Goal: Complete application form: Complete application form

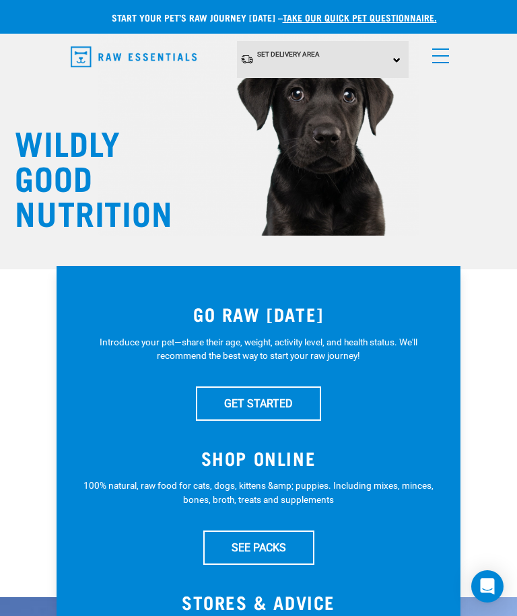
click at [278, 460] on h3 "SHOP ONLINE" at bounding box center [258, 457] width 350 height 21
click at [287, 400] on link "GET STARTED" at bounding box center [258, 403] width 125 height 34
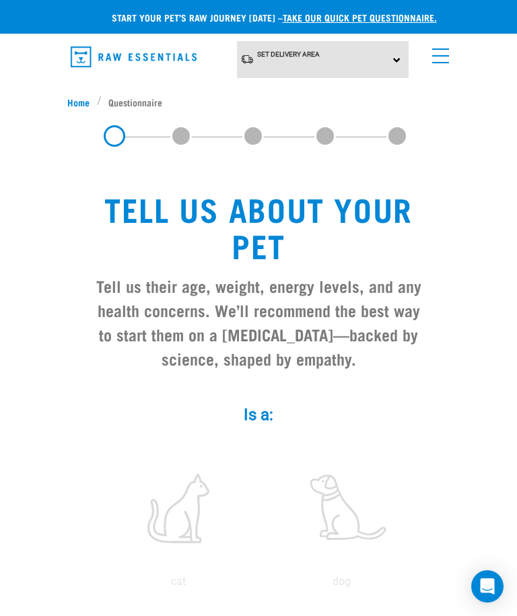
click at [388, 65] on div "Set Delivery Area North Island South Island" at bounding box center [323, 59] width 172 height 37
click at [325, 94] on link "[GEOGRAPHIC_DATA]" at bounding box center [304, 97] width 134 height 22
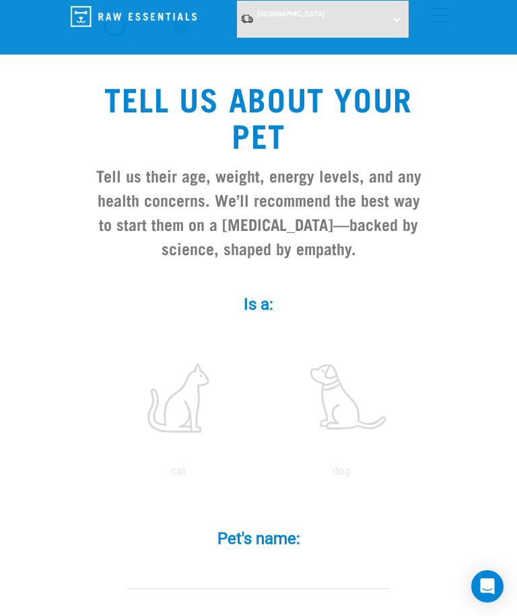
click at [351, 404] on label at bounding box center [340, 397] width 157 height 114
click at [260, 474] on input "radio" at bounding box center [260, 474] width 0 height 0
radio input "true"
click at [258, 570] on input "Pet's name: *" at bounding box center [258, 573] width 262 height 30
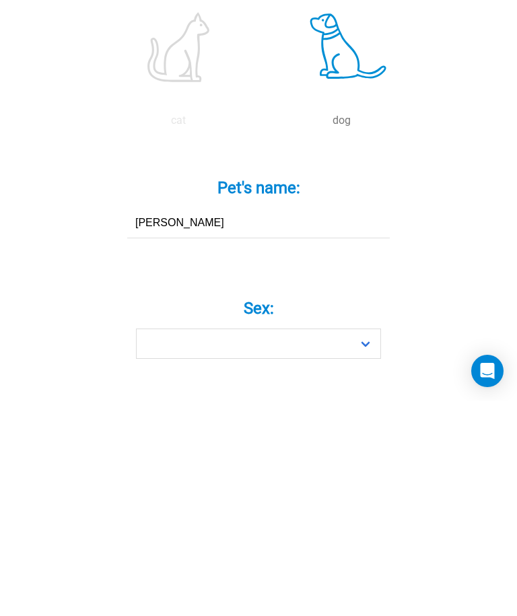
type input "[PERSON_NAME]"
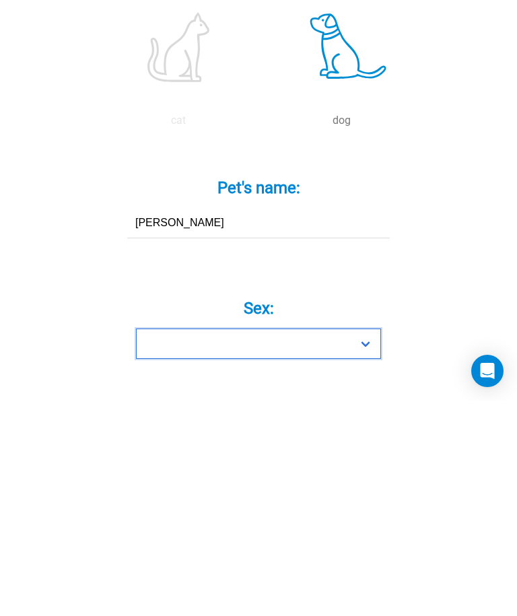
click at [363, 544] on select "Boy Girl" at bounding box center [258, 559] width 245 height 30
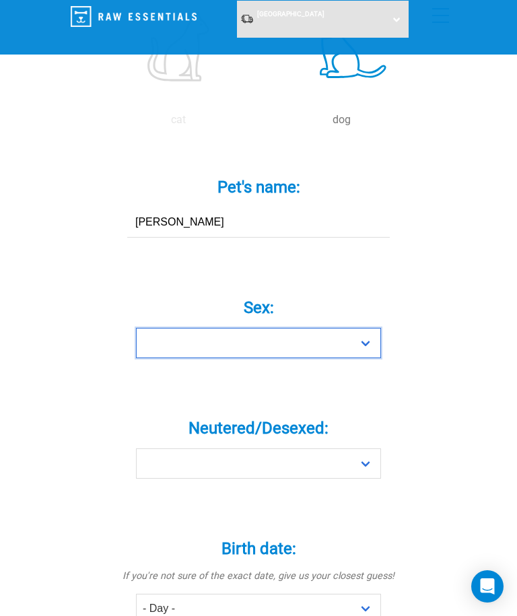
select select "girl"
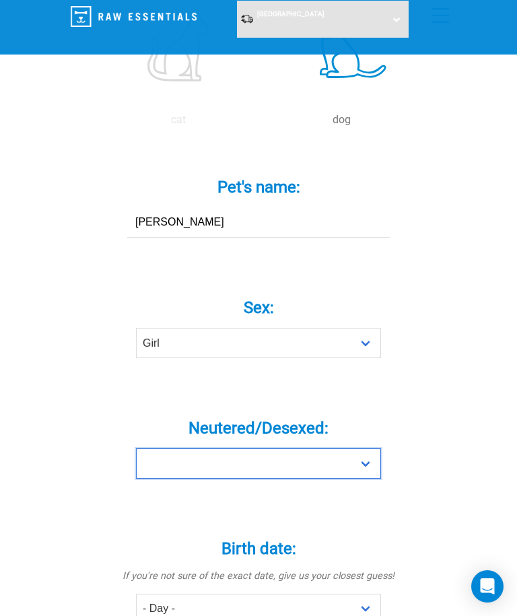
click at [364, 467] on select "Yes No" at bounding box center [258, 463] width 245 height 30
select select "no"
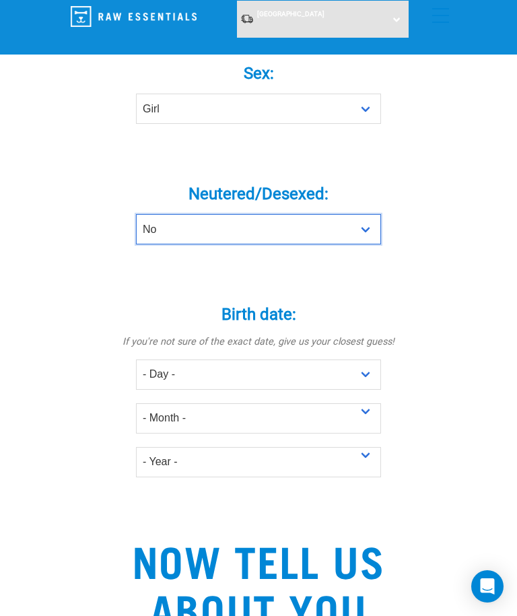
scroll to position [644, 0]
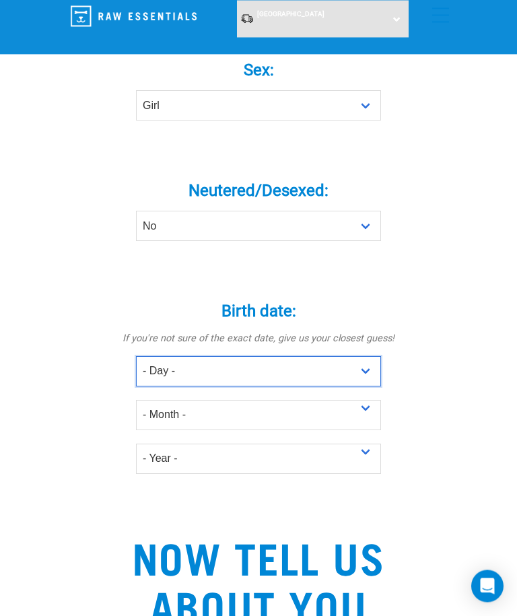
click at [365, 372] on select "- Day - 1 2 3 4 5 6 7 8 9 10 11 12 13 14 15 16 17 18 19 20 21 22 23 24 25 26 27" at bounding box center [258, 372] width 245 height 30
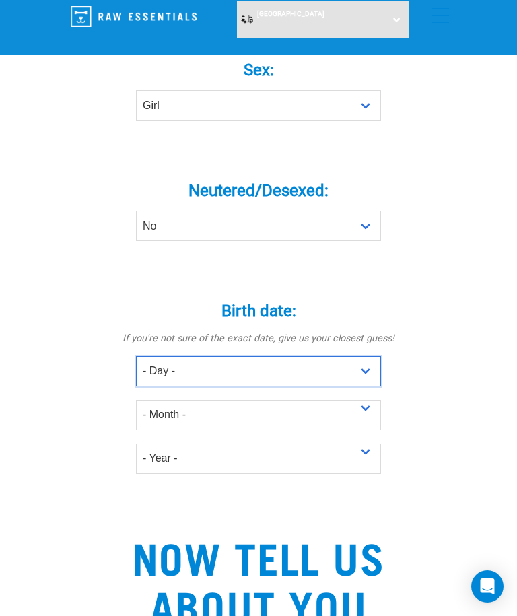
select select "1"
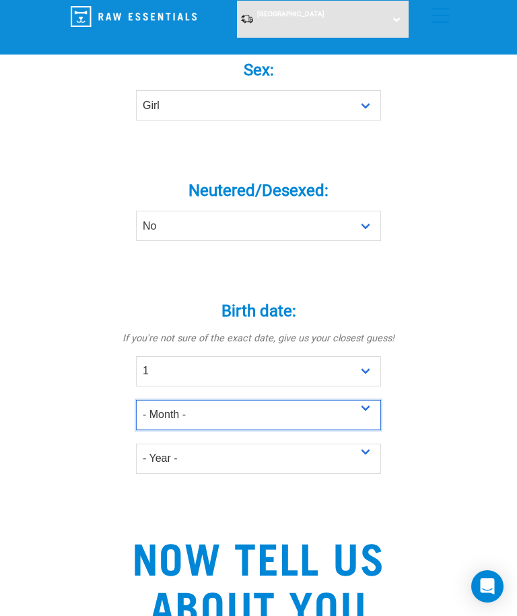
click at [367, 409] on select "- Month - January February March April May June July August September October N…" at bounding box center [258, 415] width 245 height 30
select select "August"
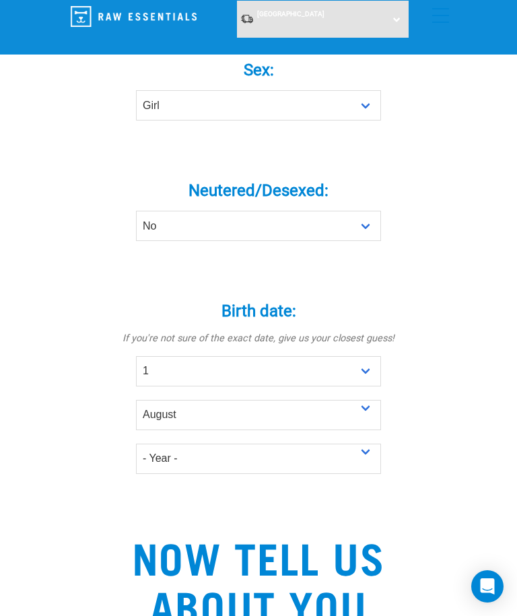
click at [363, 459] on select "- Year - 2025 2024 2023 2022 2021 2020 2019 2018 2017 2016 2015 2014 2013 2012" at bounding box center [258, 458] width 245 height 30
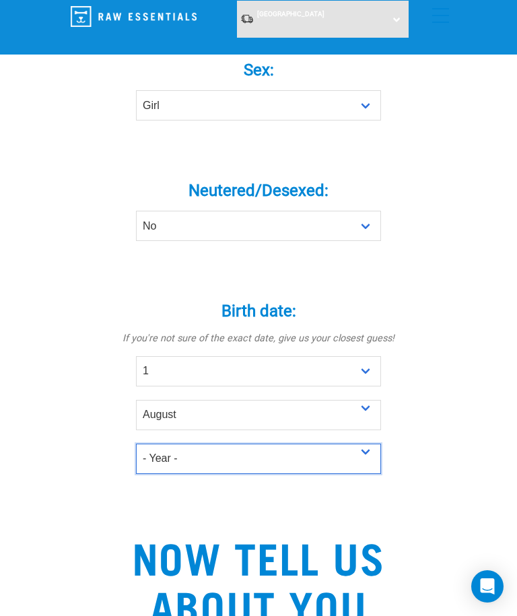
select select "2025"
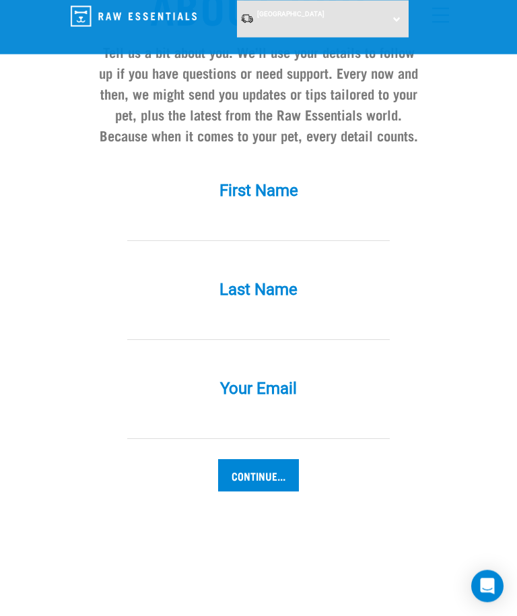
scroll to position [1140, 0]
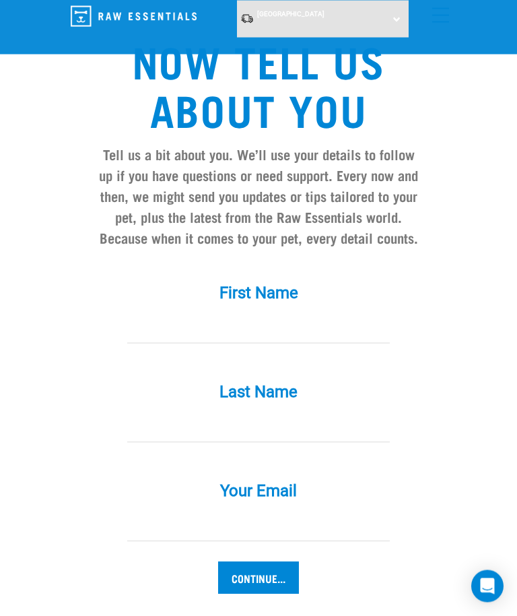
click at [272, 319] on input "First Name *" at bounding box center [258, 329] width 262 height 30
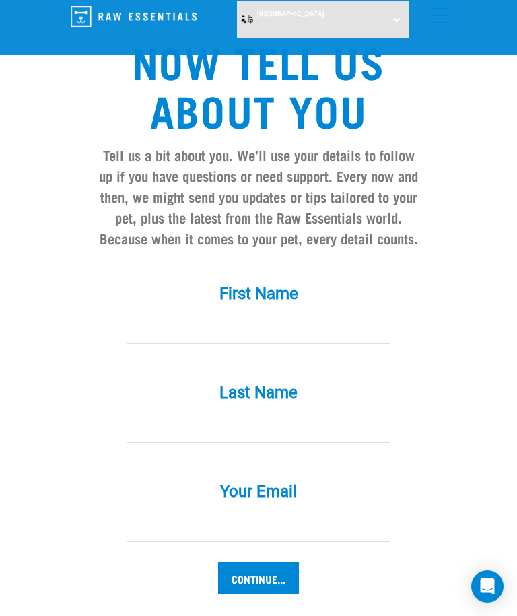
type input "Clare"
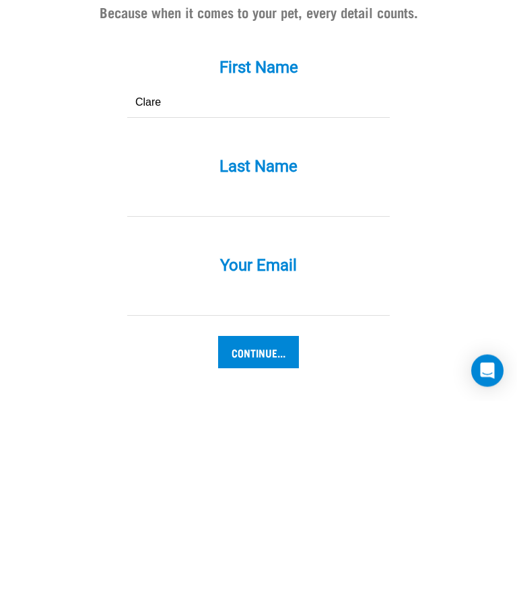
type input "Fergusson"
type input "[EMAIL_ADDRESS][DOMAIN_NAME]"
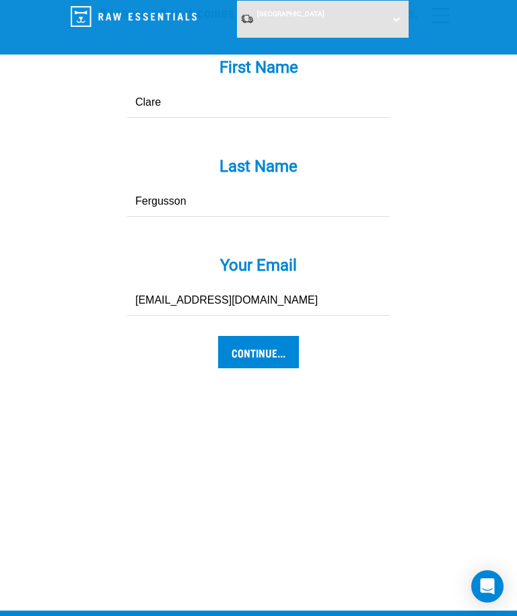
click at [280, 363] on input "Continue..." at bounding box center [258, 352] width 81 height 32
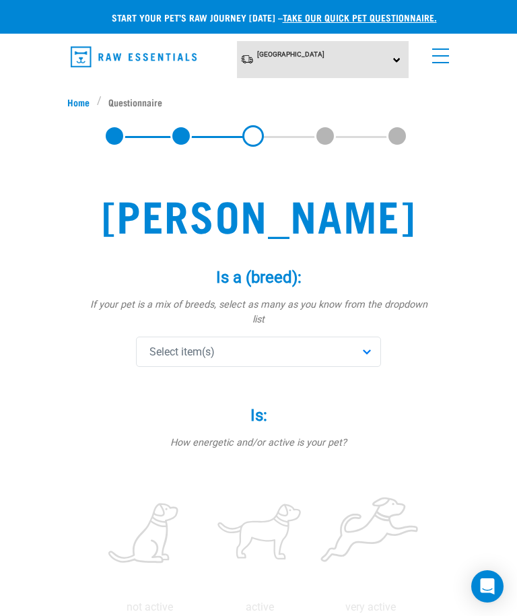
click at [364, 338] on div "Select item(s)" at bounding box center [258, 351] width 245 height 30
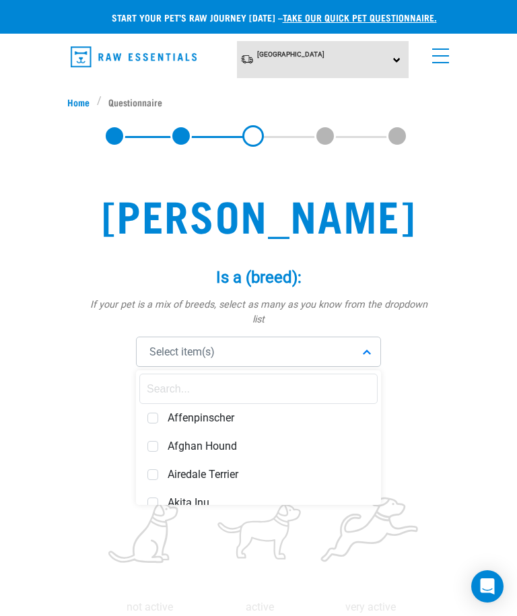
click at [234, 378] on input "text" at bounding box center [258, 388] width 238 height 30
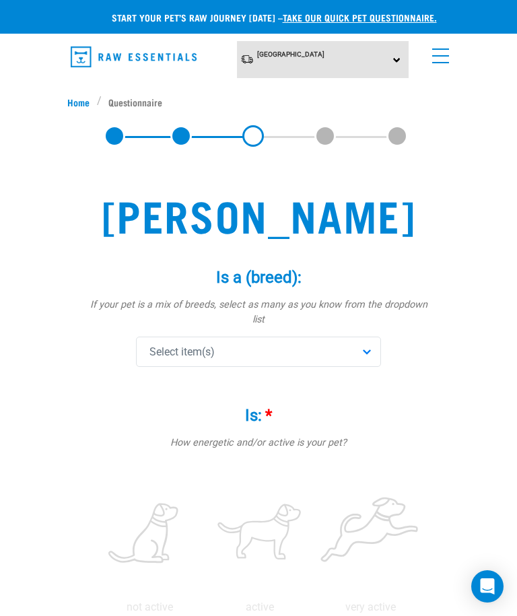
click at [363, 338] on div "Select item(s)" at bounding box center [258, 351] width 245 height 30
click at [311, 375] on input "Golden mountain doodle" at bounding box center [258, 388] width 238 height 30
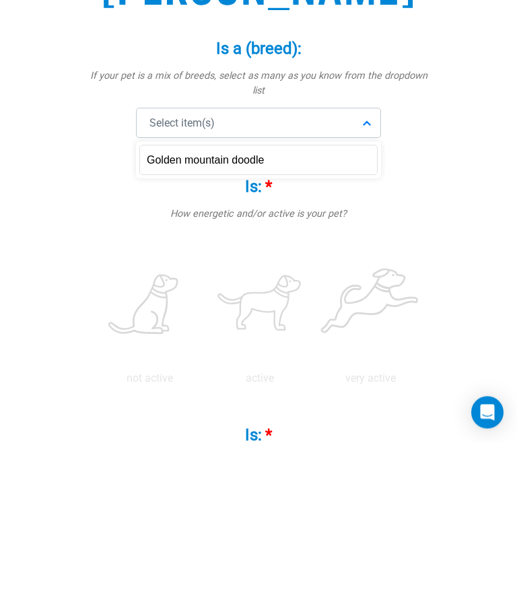
click at [432, 406] on div "not active active very active" at bounding box center [258, 483] width 350 height 155
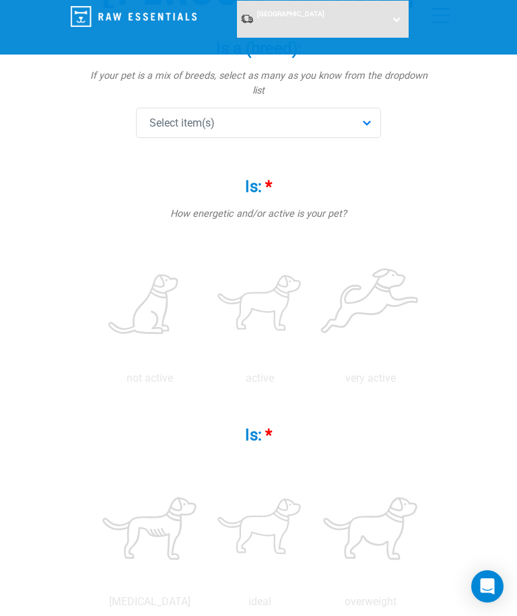
click at [373, 110] on div "Select item(s)" at bounding box center [258, 123] width 245 height 30
click at [252, 145] on input "Golden mountain doodle" at bounding box center [258, 160] width 238 height 30
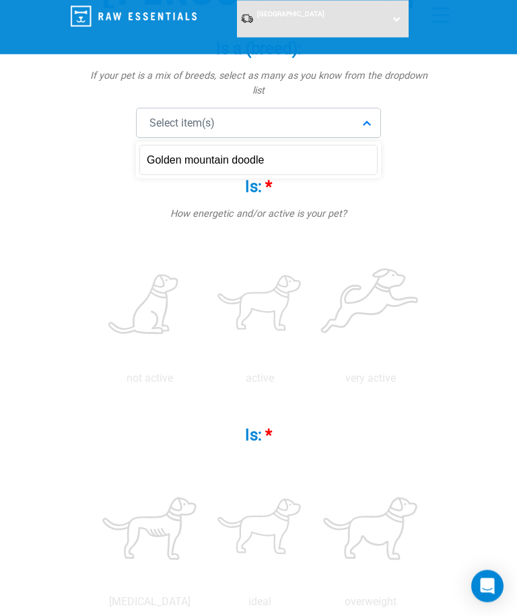
type input "Golden mountain doodle"
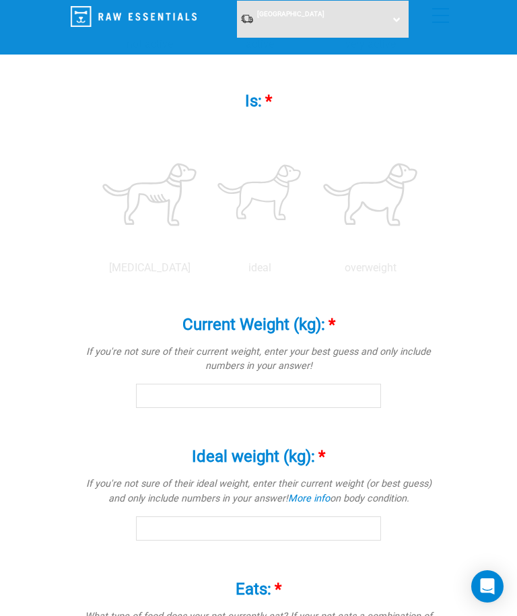
scroll to position [516, 0]
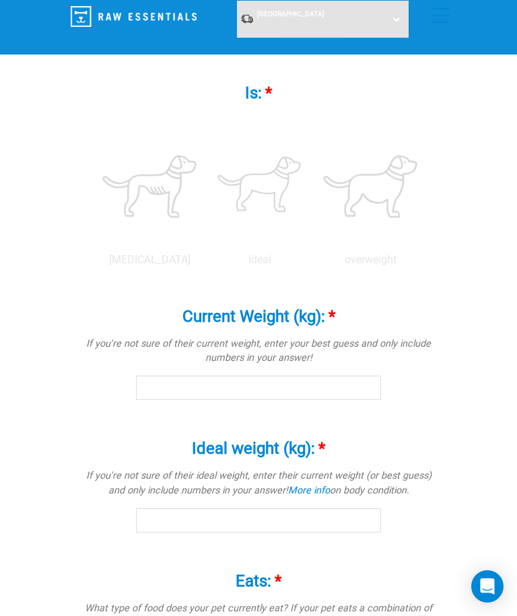
click at [315, 40] on input "radio" at bounding box center [315, 40] width 0 height 0
radio input "true"
click at [312, 244] on label at bounding box center [259, 186] width 105 height 114
click at [205, 263] on input "radio" at bounding box center [205, 263] width 0 height 0
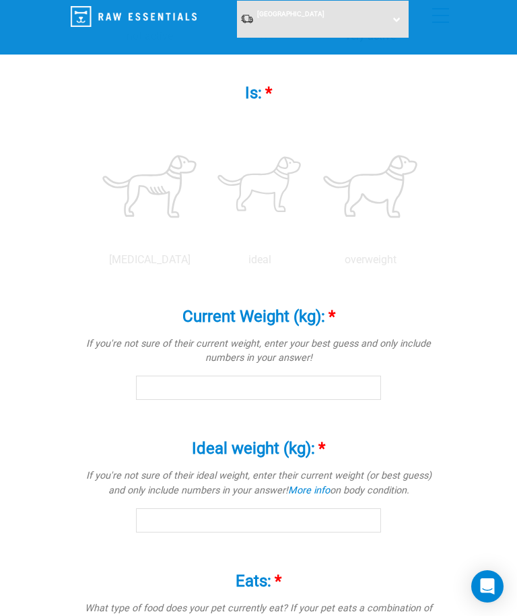
radio input "true"
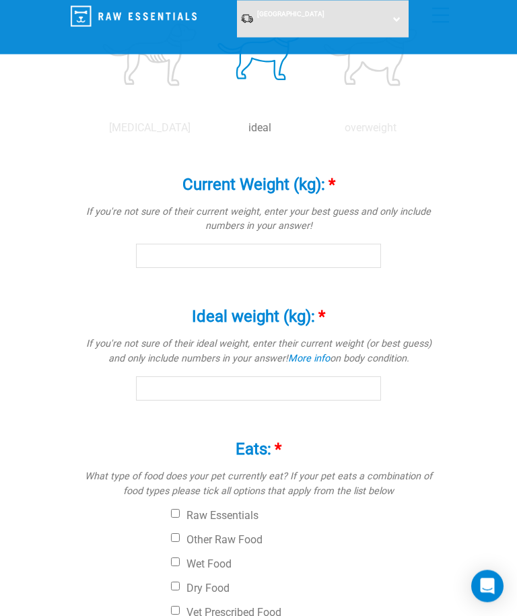
scroll to position [648, 0]
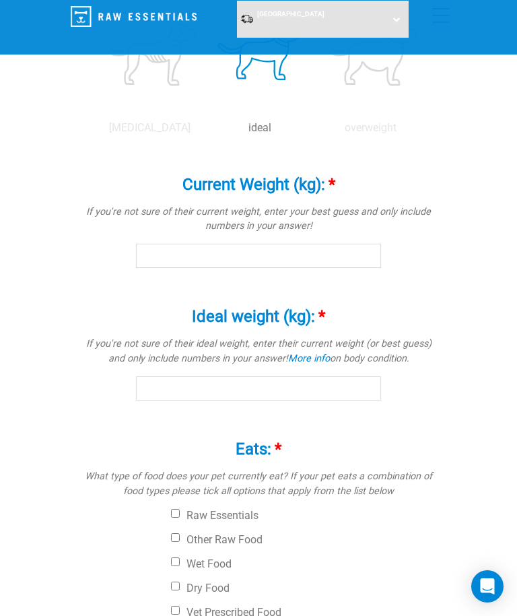
click at [285, 268] on input "Current Weight (kg): *" at bounding box center [258, 256] width 245 height 24
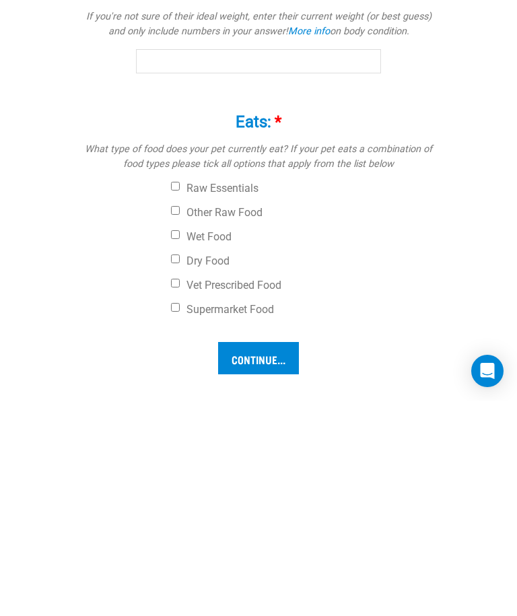
type input "5.8"
click at [323, 289] on input "Ideal weight (kg): *" at bounding box center [258, 276] width 245 height 24
type input "15"
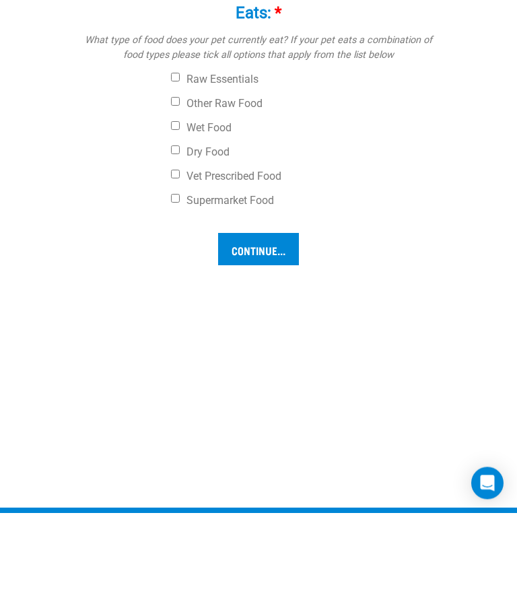
scroll to position [984, 0]
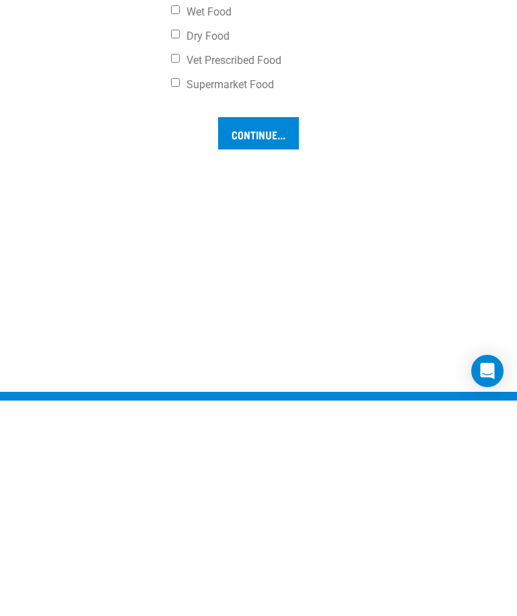
click at [246, 186] on label "Raw Essentials" at bounding box center [302, 178] width 262 height 13
click at [180, 181] on input "Raw Essentials" at bounding box center [175, 176] width 9 height 9
checkbox input "true"
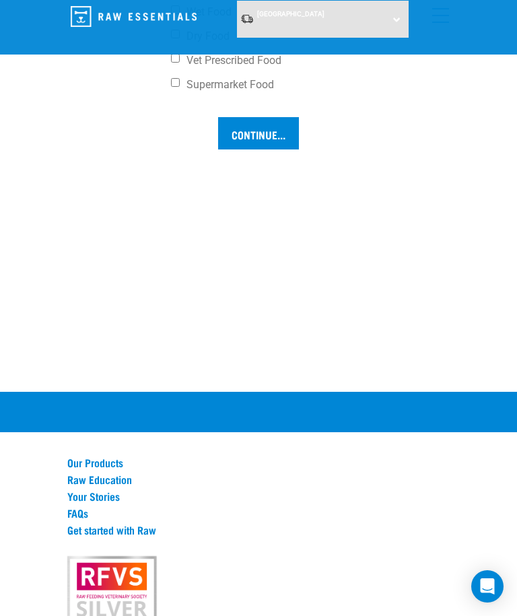
click at [285, 149] on input "Continue..." at bounding box center [258, 133] width 81 height 32
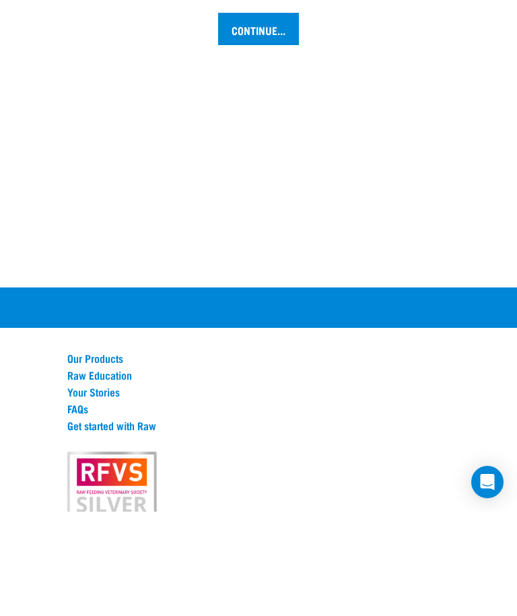
click at [276, 149] on input "Continue..." at bounding box center [258, 133] width 81 height 32
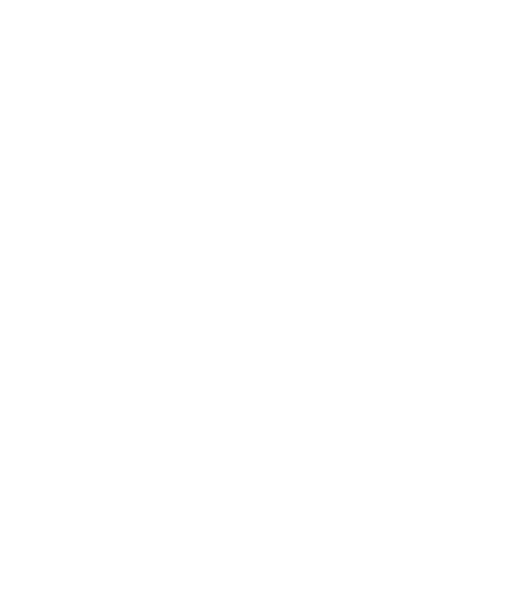
scroll to position [0, 0]
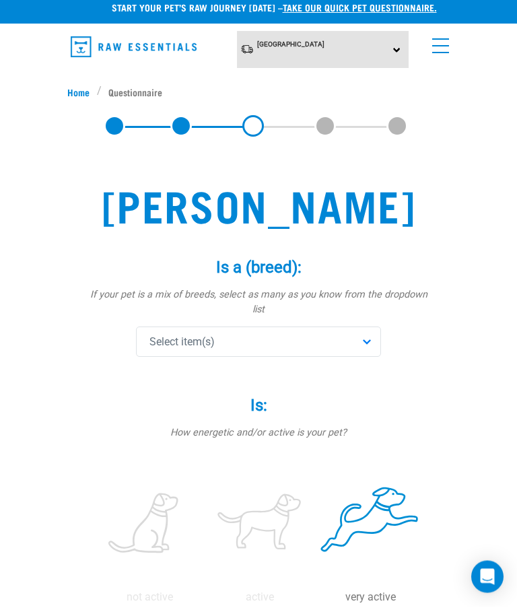
click at [365, 336] on div "Select item(s)" at bounding box center [258, 351] width 245 height 30
click at [258, 369] on input "Golden mountain doodle" at bounding box center [258, 378] width 238 height 30
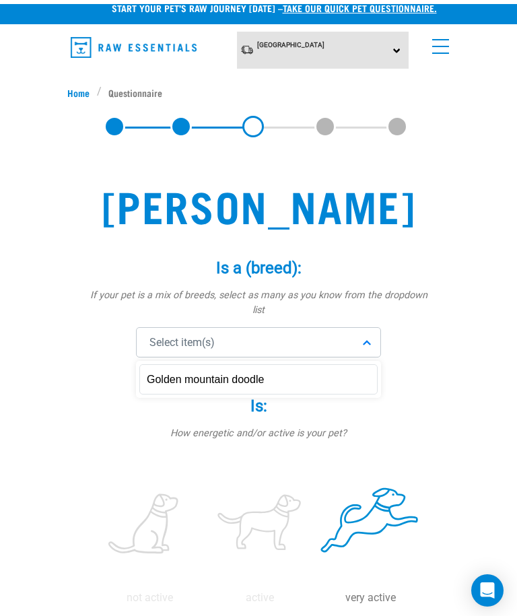
scroll to position [0, 0]
